Goal: Task Accomplishment & Management: Manage account settings

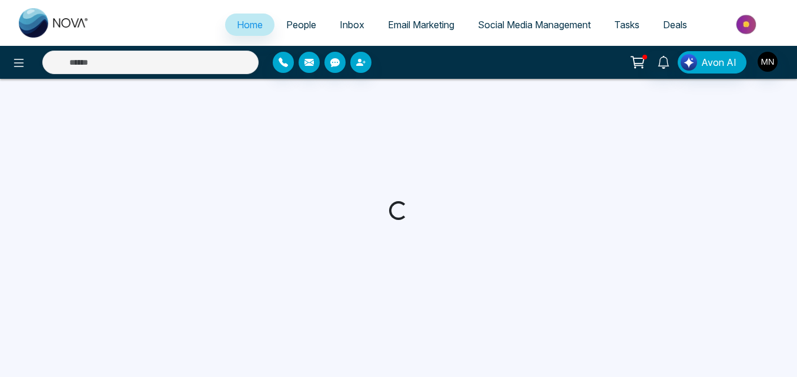
select select "*"
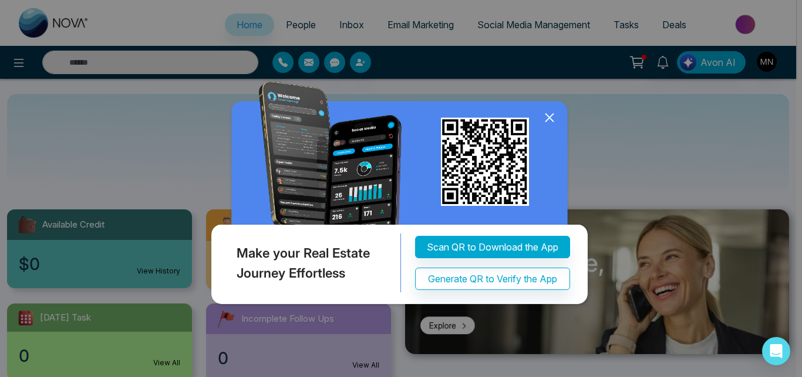
click at [552, 117] on icon at bounding box center [550, 118] width 18 height 18
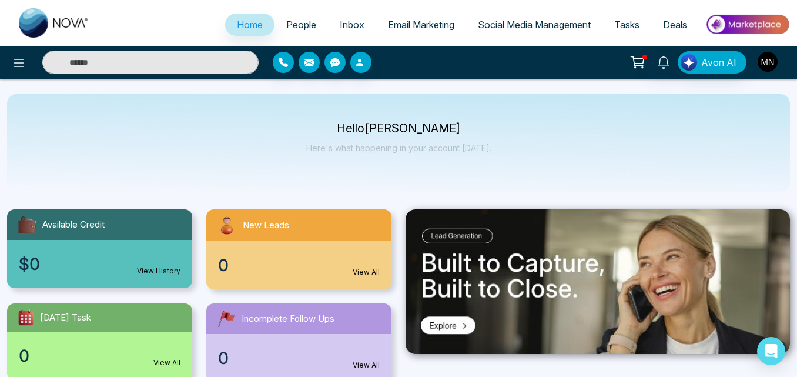
click at [764, 60] on img "button" at bounding box center [767, 62] width 20 height 20
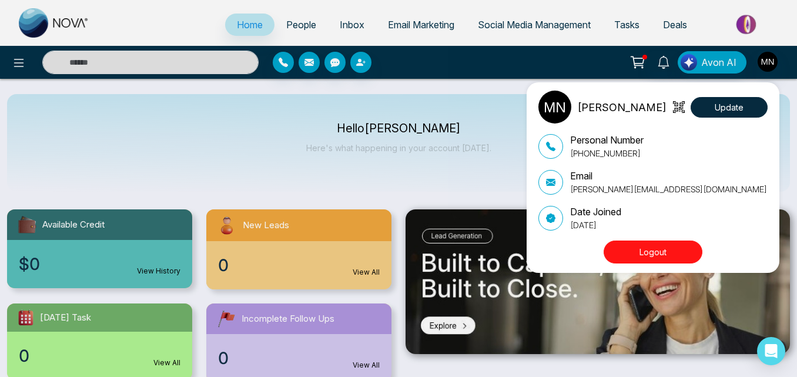
click at [656, 250] on button "Logout" at bounding box center [652, 251] width 99 height 23
